Goal: Navigation & Orientation: Go to known website

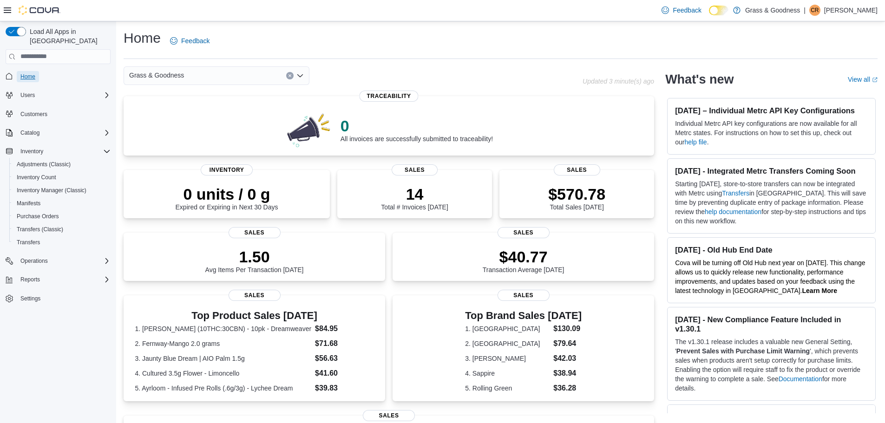
click at [30, 73] on span "Home" at bounding box center [27, 76] width 15 height 7
